Goal: Task Accomplishment & Management: Manage account settings

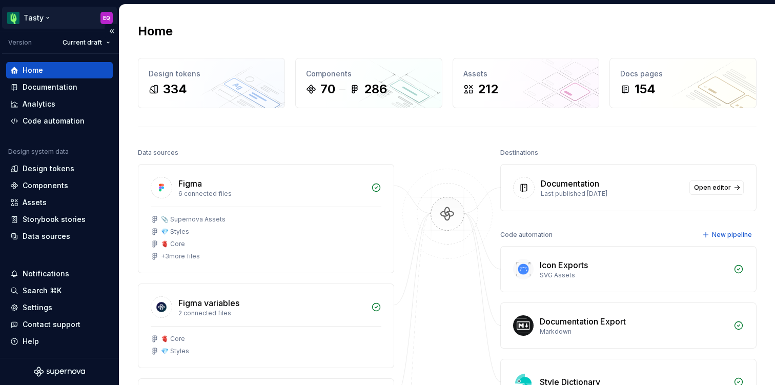
click at [104, 16] on html "Tasty EQ Version Current draft Home Documentation Analytics Code automation Des…" at bounding box center [387, 192] width 775 height 385
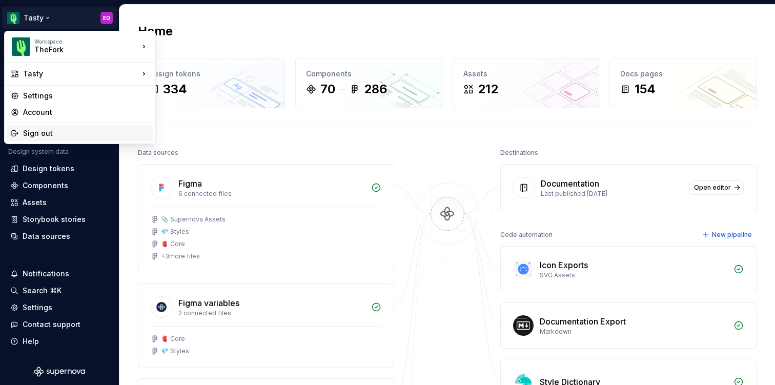
click at [28, 136] on div "Sign out" at bounding box center [86, 133] width 126 height 10
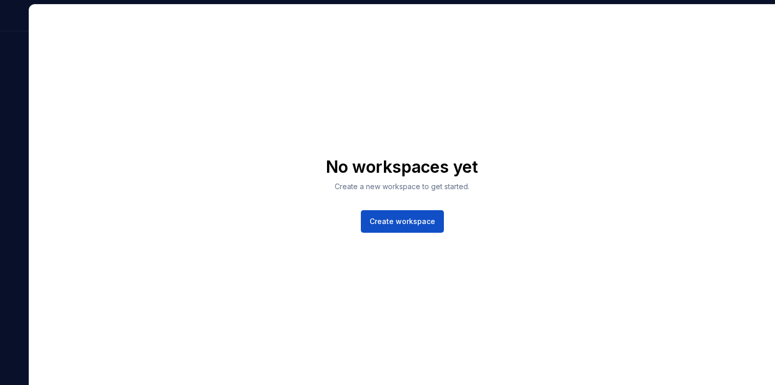
click at [536, 128] on div "No workspaces yet Create a new workspace to get started. Create workspace" at bounding box center [401, 195] width 745 height 380
click at [198, 108] on div "No workspaces yet Create a new workspace to get started. Create workspace" at bounding box center [401, 195] width 745 height 380
click at [36, 59] on div "No workspaces yet Create a new workspace to get started. Create workspace" at bounding box center [401, 195] width 745 height 380
click at [407, 79] on div "No workspaces yet Create a new workspace to get started. Create workspace" at bounding box center [401, 195] width 745 height 380
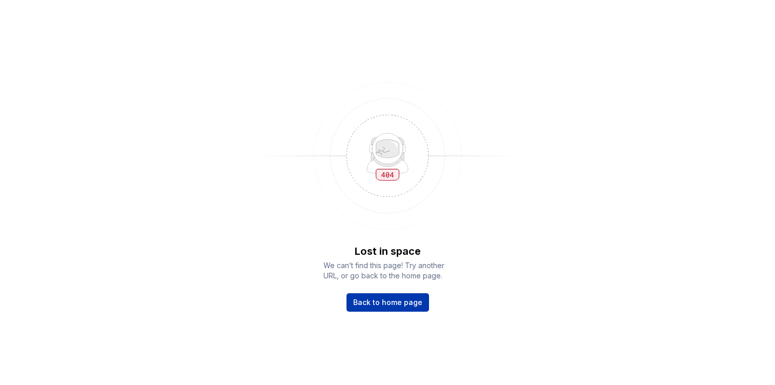
click at [368, 301] on span "Back to home page" at bounding box center [387, 302] width 69 height 10
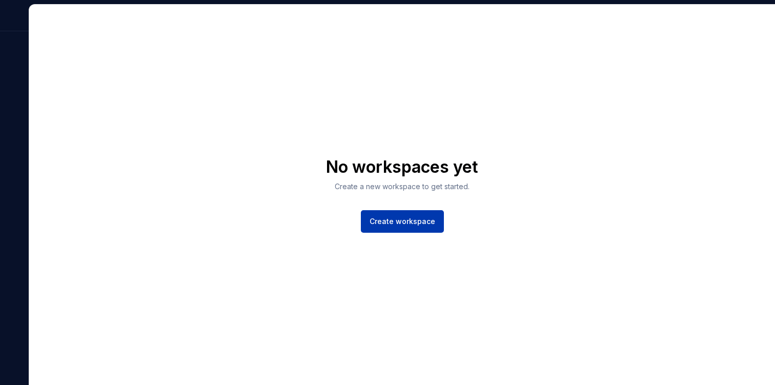
click at [381, 221] on span "Create workspace" at bounding box center [402, 221] width 66 height 10
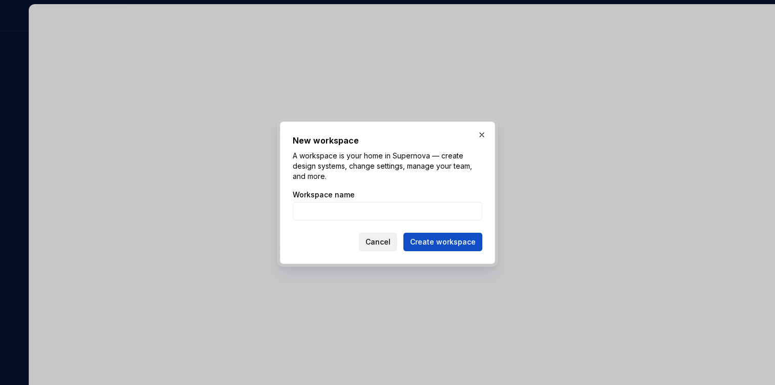
click at [389, 243] on span "Cancel" at bounding box center [377, 242] width 25 height 10
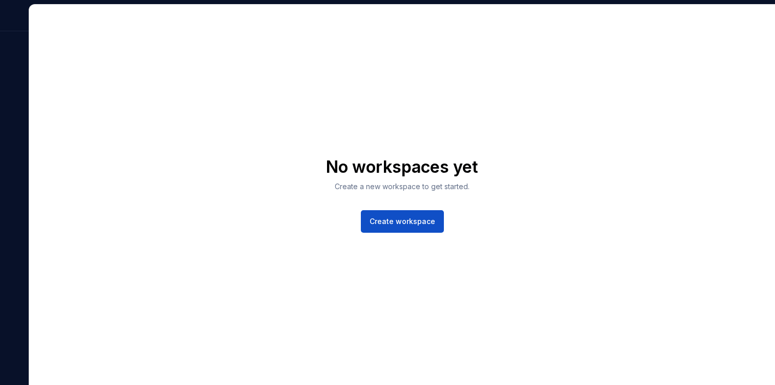
click at [192, 72] on div "No workspaces yet Create a new workspace to get started. Create workspace" at bounding box center [401, 195] width 745 height 380
